Goal: Task Accomplishment & Management: Use online tool/utility

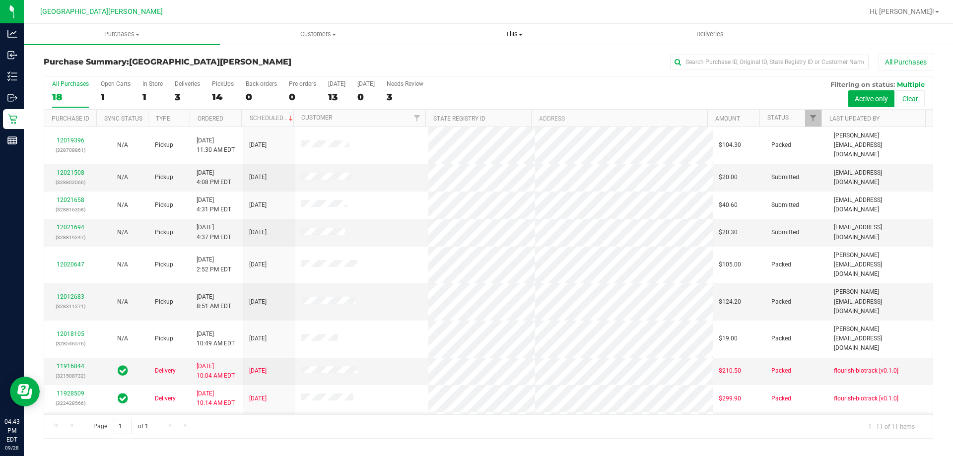
click at [513, 33] on span "Tills" at bounding box center [513, 34] width 195 height 9
click at [459, 57] on span "Manage tills" at bounding box center [449, 60] width 67 height 8
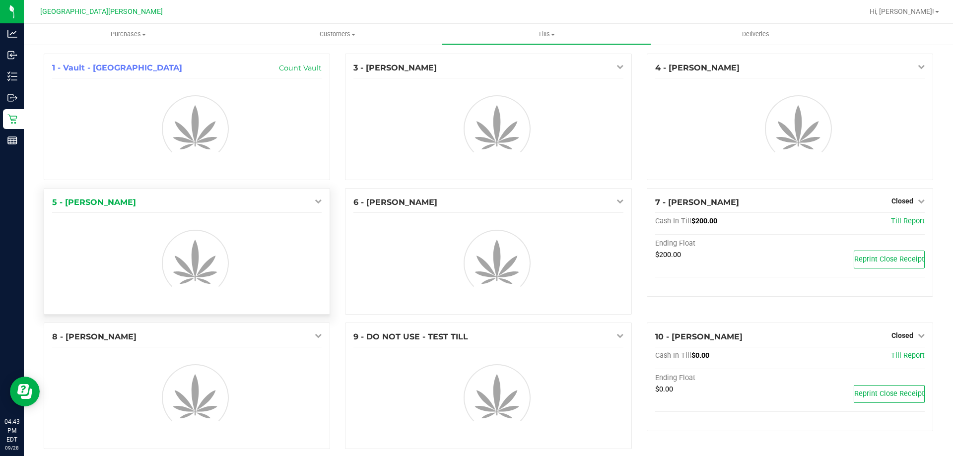
click at [315, 203] on icon at bounding box center [318, 200] width 7 height 7
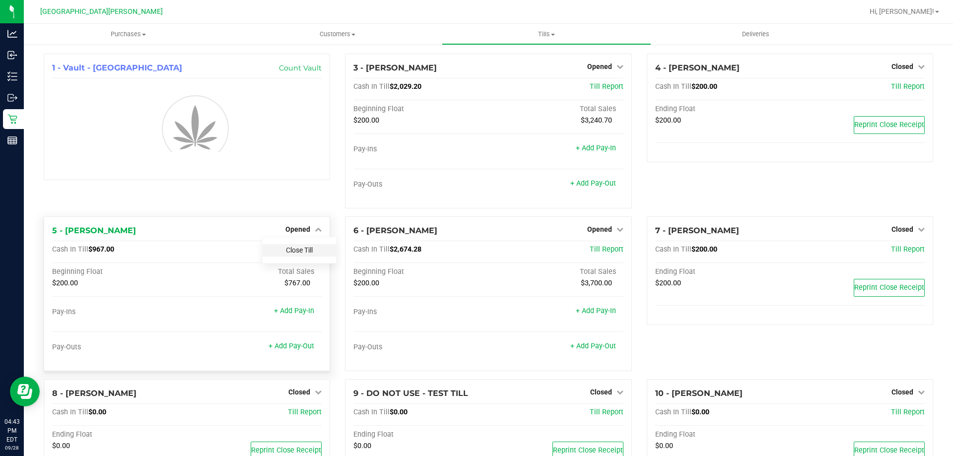
click at [305, 252] on link "Close Till" at bounding box center [299, 250] width 27 height 8
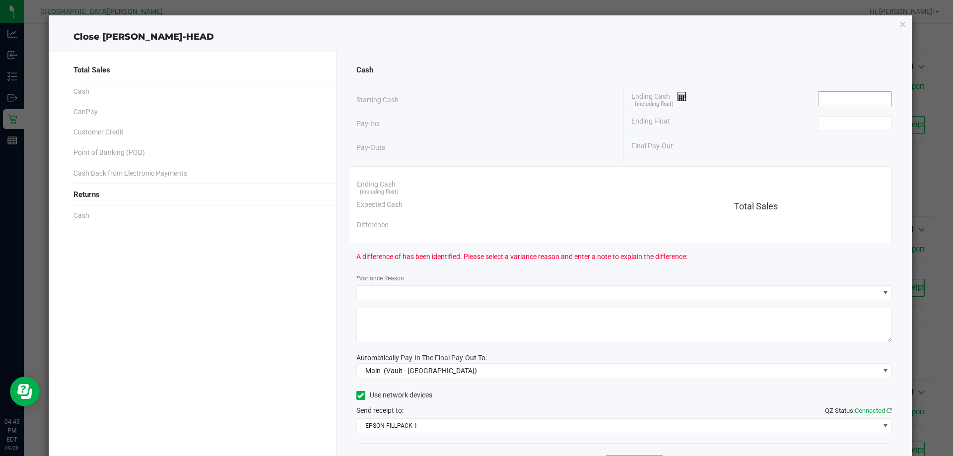
click at [843, 102] on input at bounding box center [854, 99] width 73 height 14
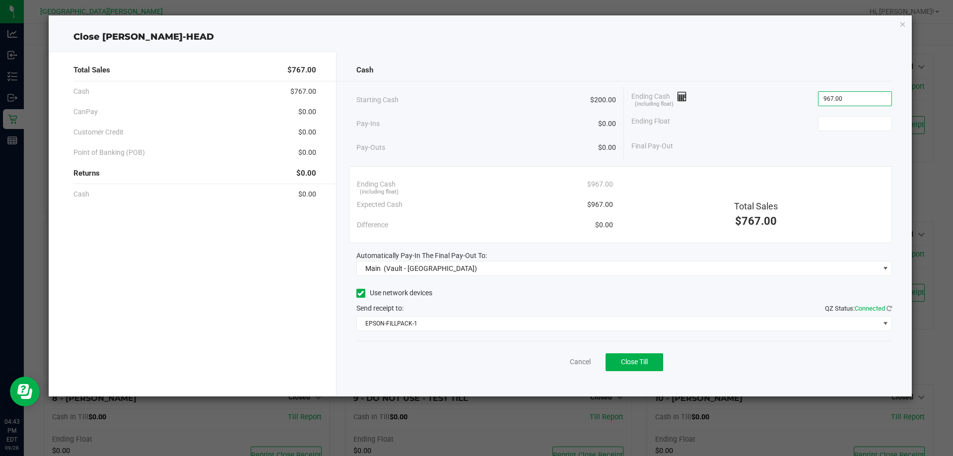
type input "$967.00"
type input "$200.00"
drag, startPoint x: 475, startPoint y: 297, endPoint x: 516, endPoint y: 319, distance: 46.6
click at [475, 297] on div "Use network devices" at bounding box center [624, 293] width 536 height 15
click at [632, 361] on span "Close Till" at bounding box center [634, 362] width 27 height 8
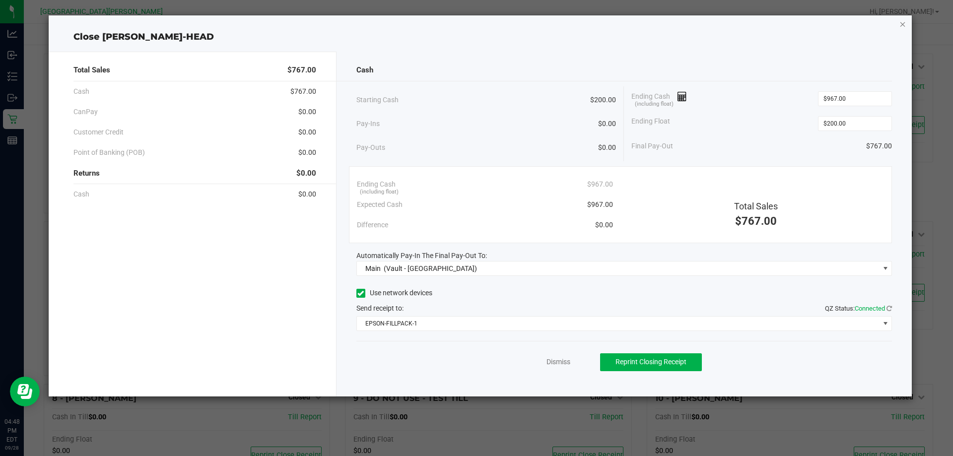
click at [900, 24] on icon "button" at bounding box center [902, 24] width 7 height 12
